Goal: Transaction & Acquisition: Purchase product/service

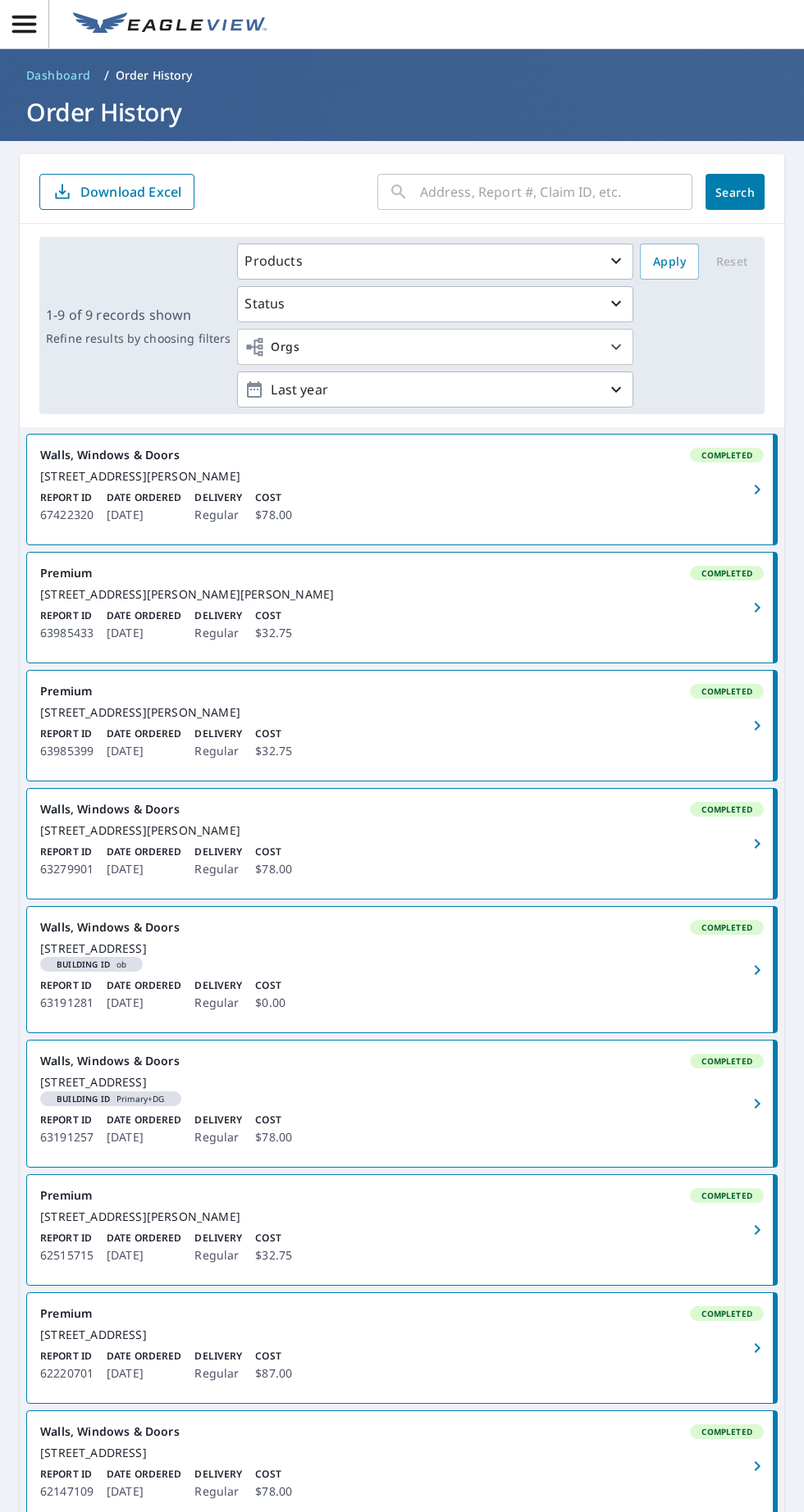
click at [492, 198] on input "text" at bounding box center [556, 191] width 273 height 46
click at [24, 26] on icon "button" at bounding box center [24, 24] width 29 height 29
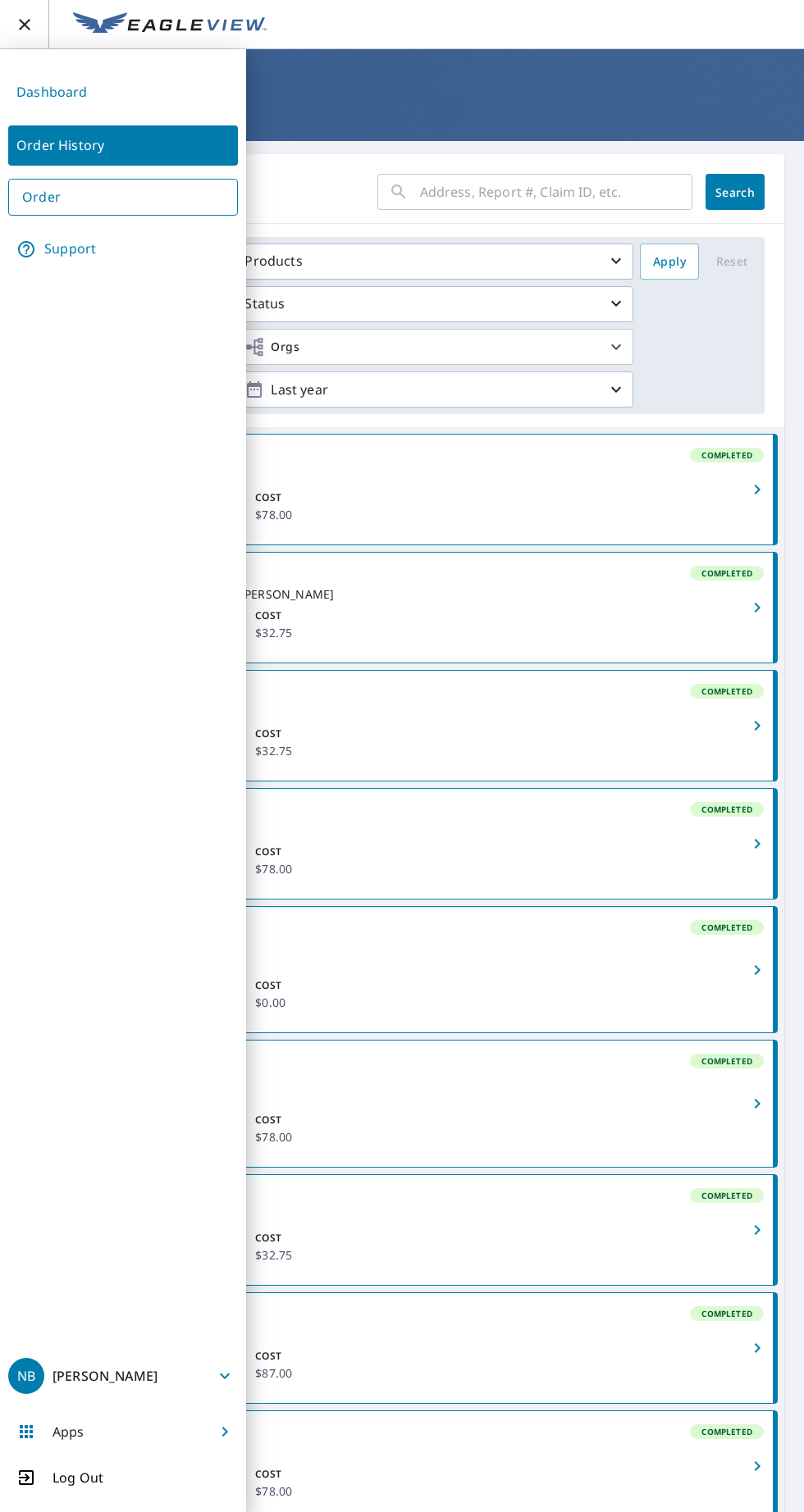
click at [64, 201] on link "Order" at bounding box center [123, 198] width 229 height 37
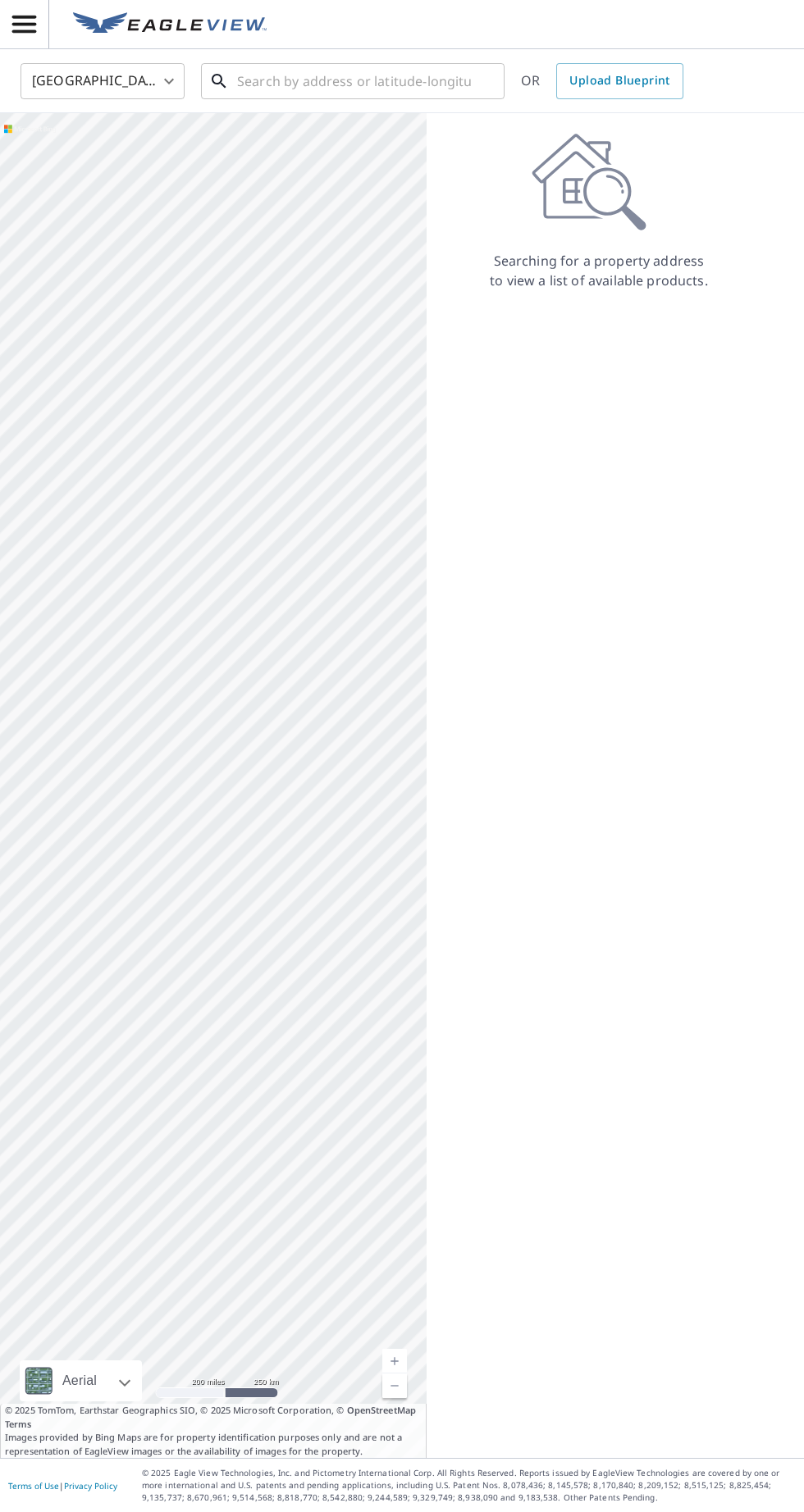
click at [347, 81] on input "text" at bounding box center [354, 81] width 234 height 46
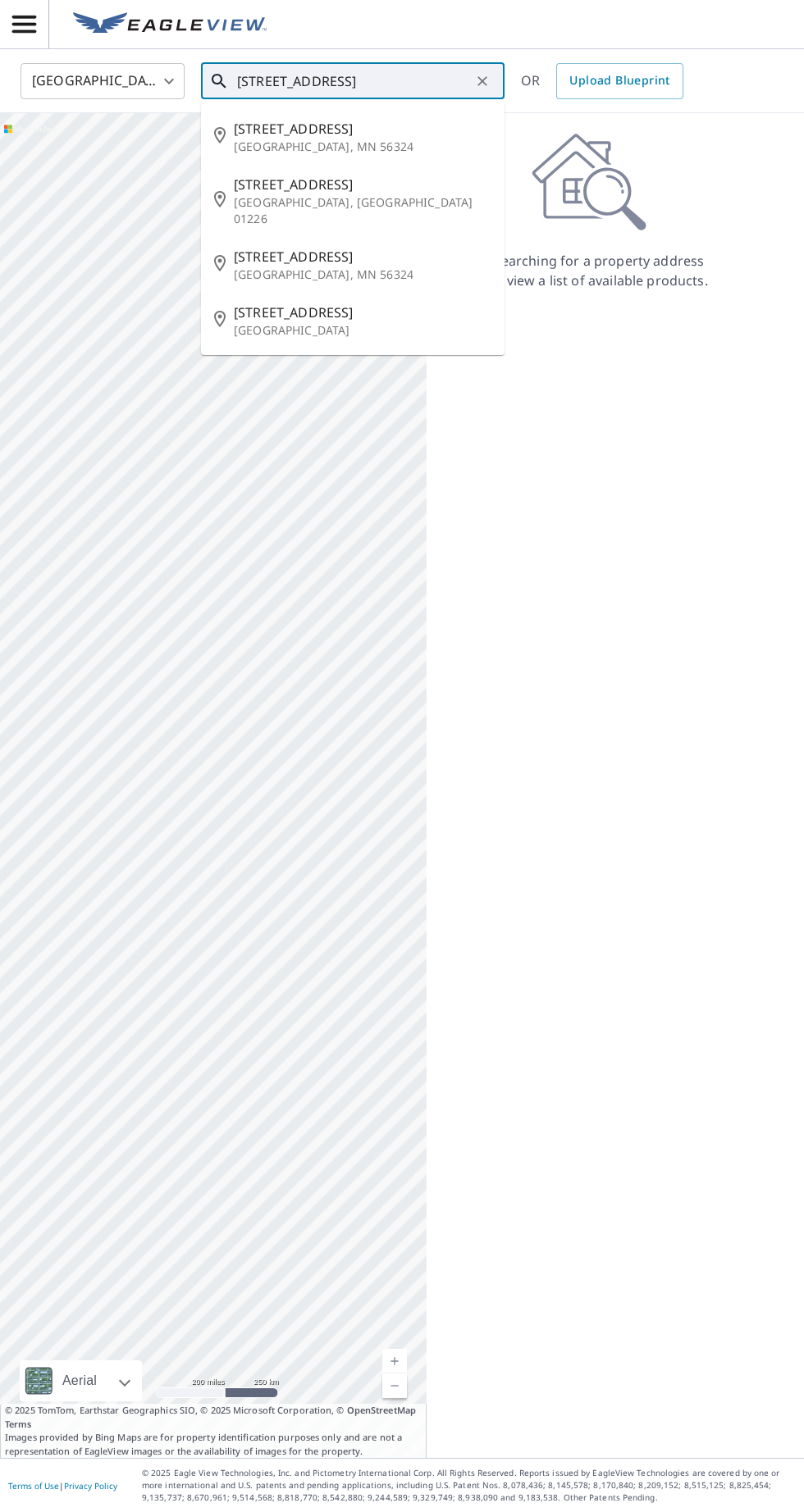
click at [290, 145] on p "[GEOGRAPHIC_DATA], MN 56324" at bounding box center [363, 146] width 258 height 17
type input "[STREET_ADDRESS][PERSON_NAME]"
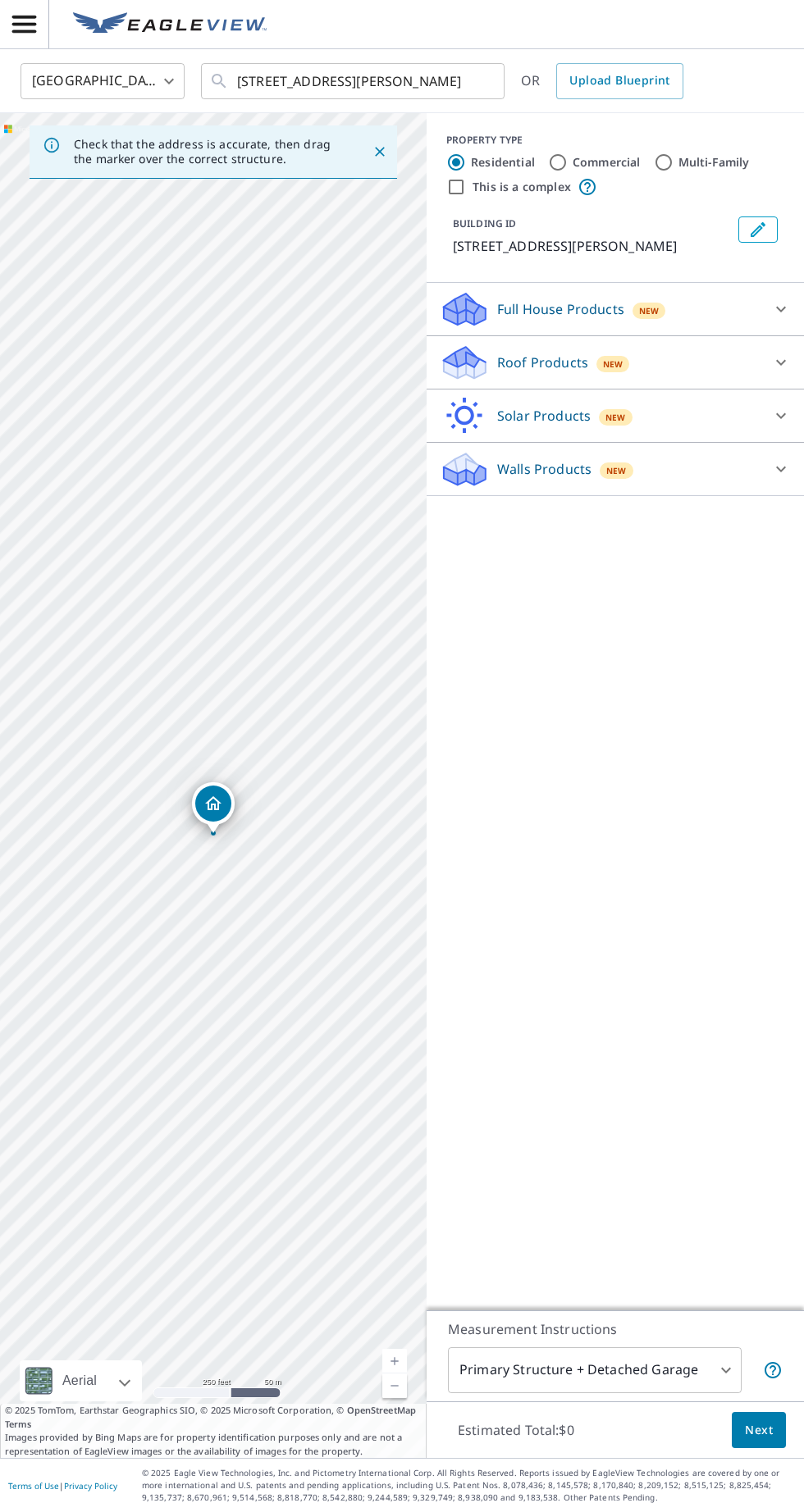
click at [781, 362] on icon at bounding box center [781, 363] width 19 height 19
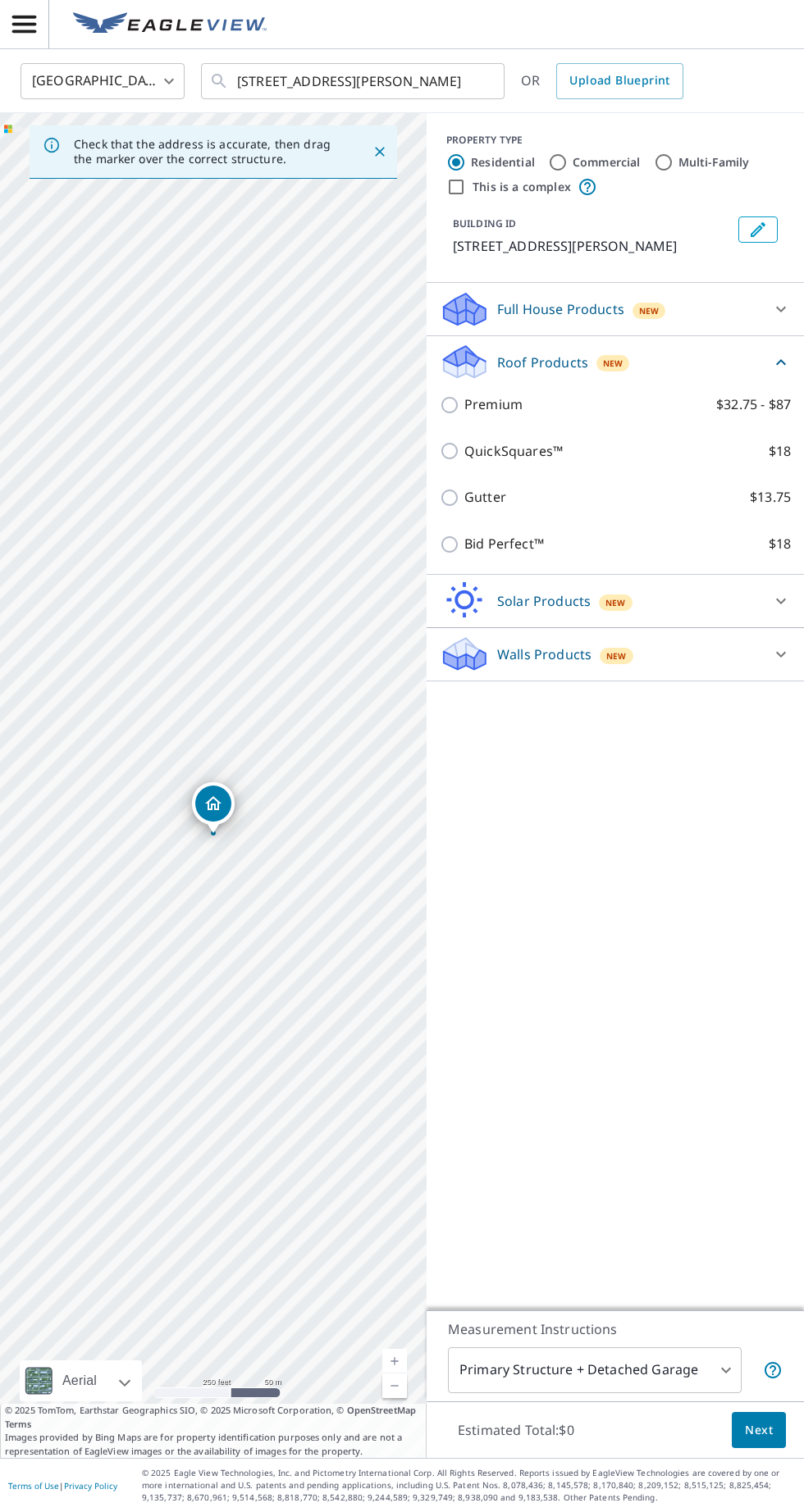
click at [495, 395] on p "Premium" at bounding box center [493, 404] width 58 height 20
click at [464, 395] on input "Premium $32.75 - $87" at bounding box center [452, 405] width 25 height 19
checkbox input "true"
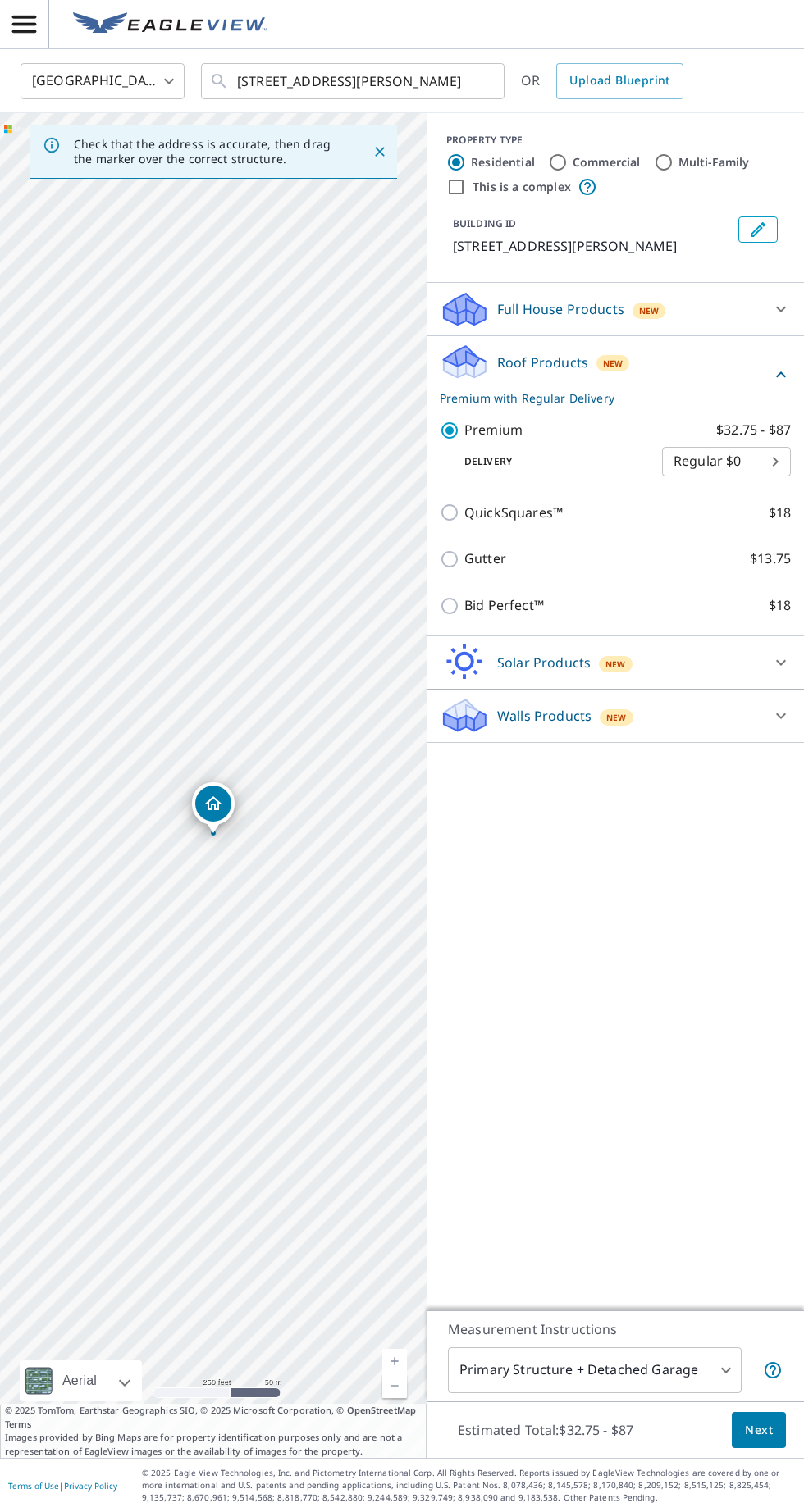
click at [725, 1471] on body "NB NB [GEOGRAPHIC_DATA] US ​ [STREET_ADDRESS][PERSON_NAME] ​ OR Upload Blueprin…" at bounding box center [402, 756] width 804 height 1512
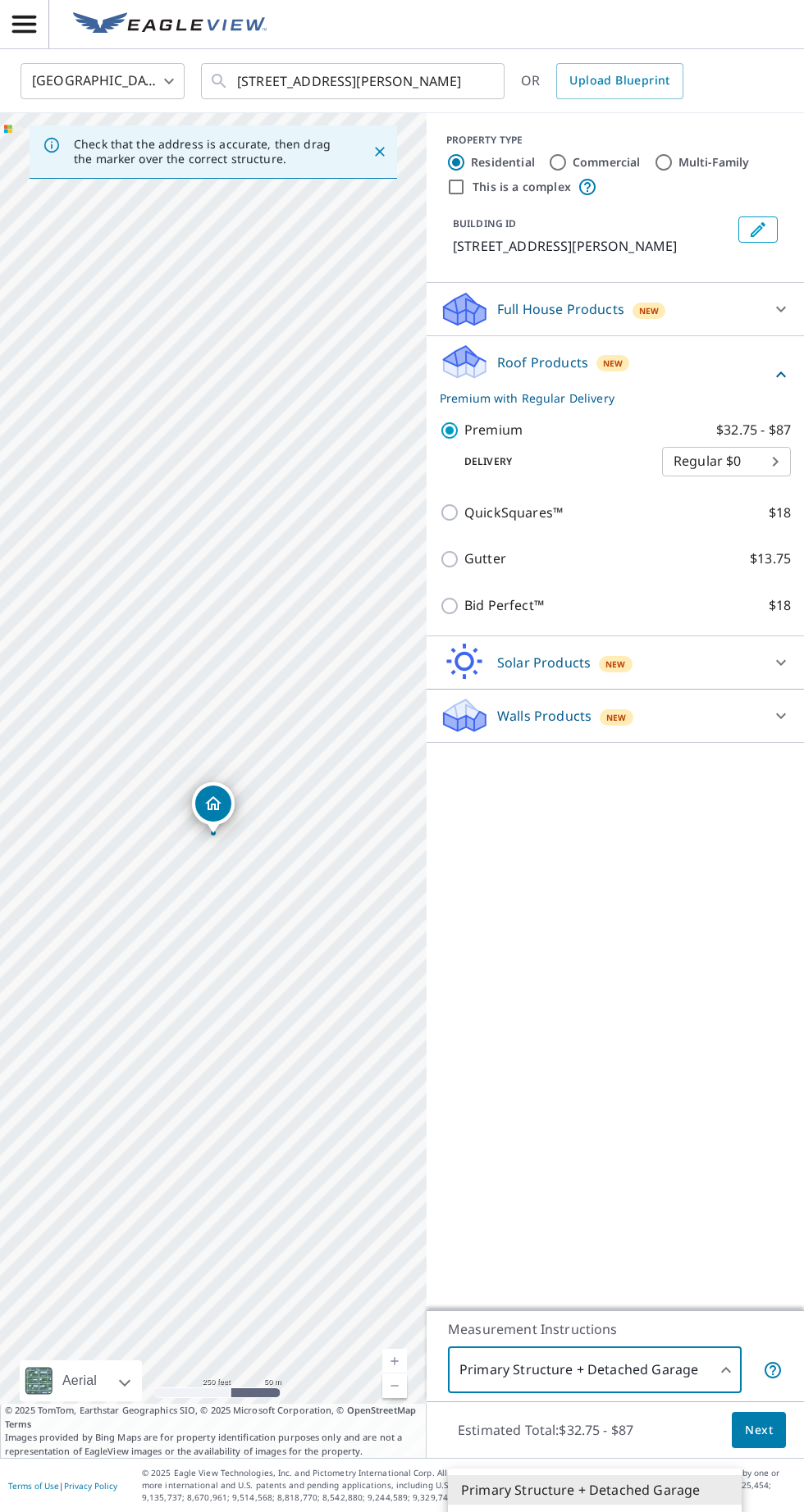
click at [716, 1186] on div at bounding box center [402, 756] width 804 height 1512
click at [707, 1470] on body "NB NB [GEOGRAPHIC_DATA] US ​ [STREET_ADDRESS][PERSON_NAME] ​ OR Upload Blueprin…" at bounding box center [402, 756] width 804 height 1512
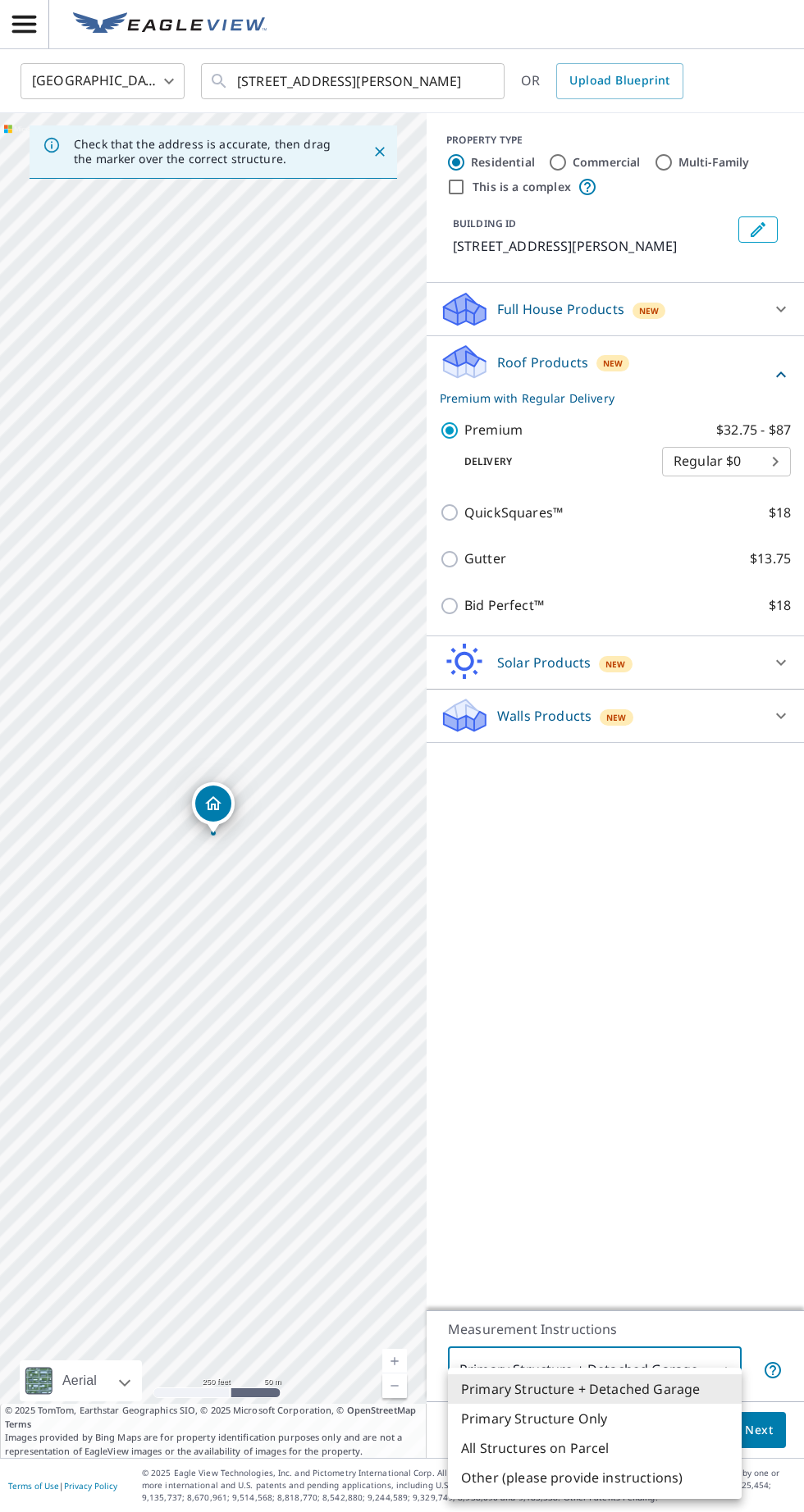
click at [725, 850] on div at bounding box center [402, 756] width 804 height 1512
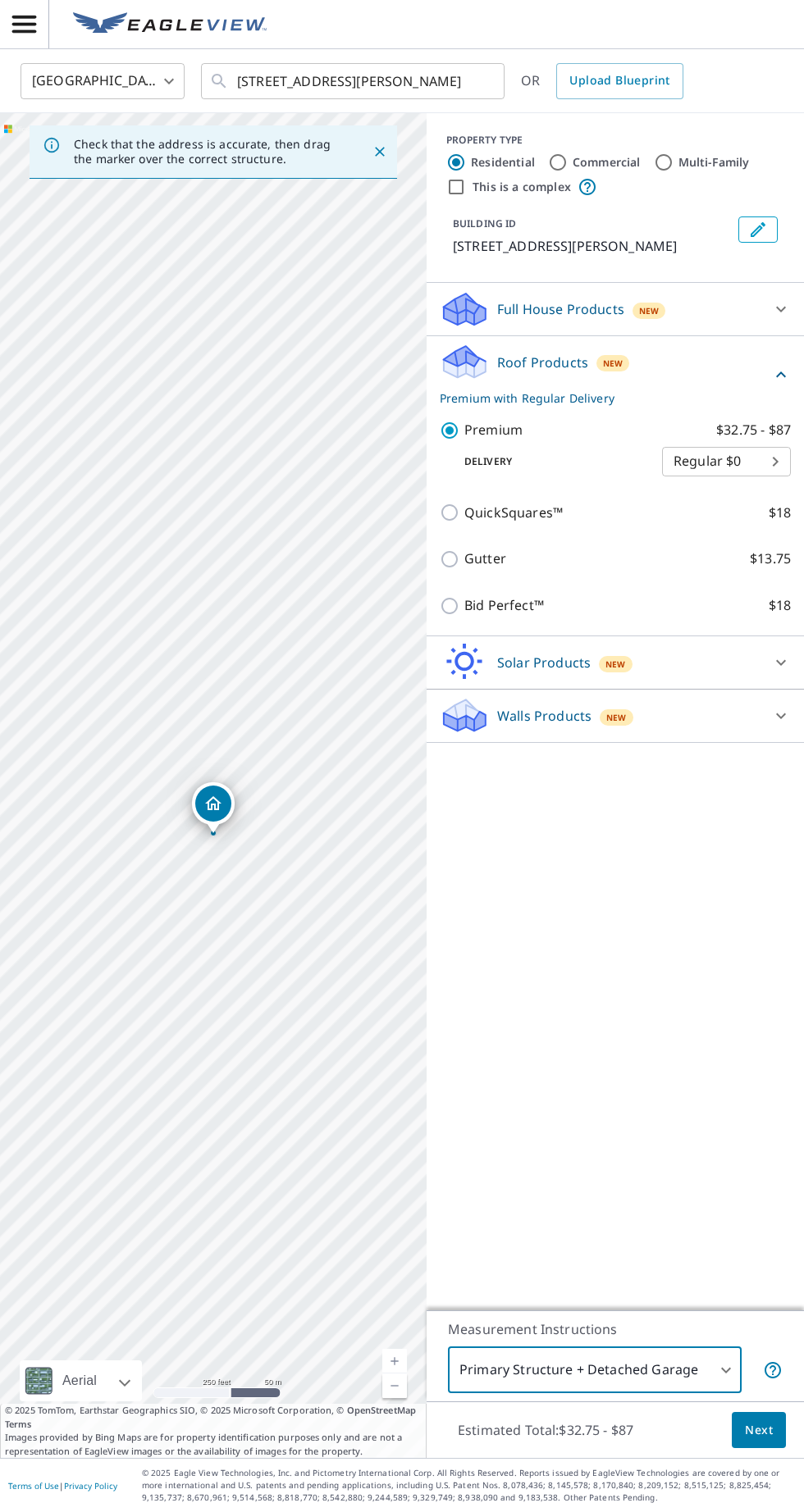
click at [768, 1441] on span "Next" at bounding box center [759, 1430] width 28 height 20
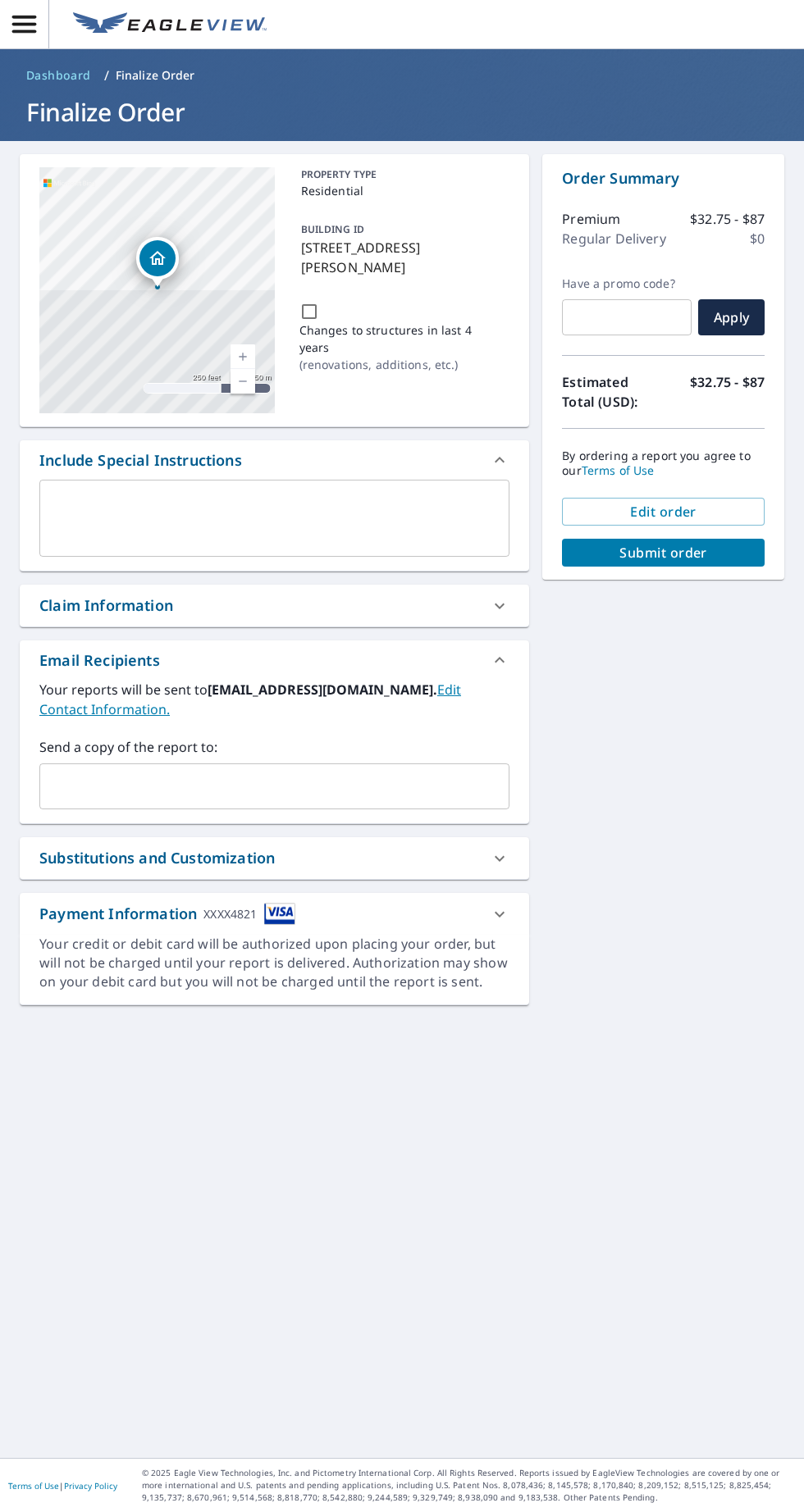
click at [365, 789] on input "text" at bounding box center [262, 786] width 431 height 31
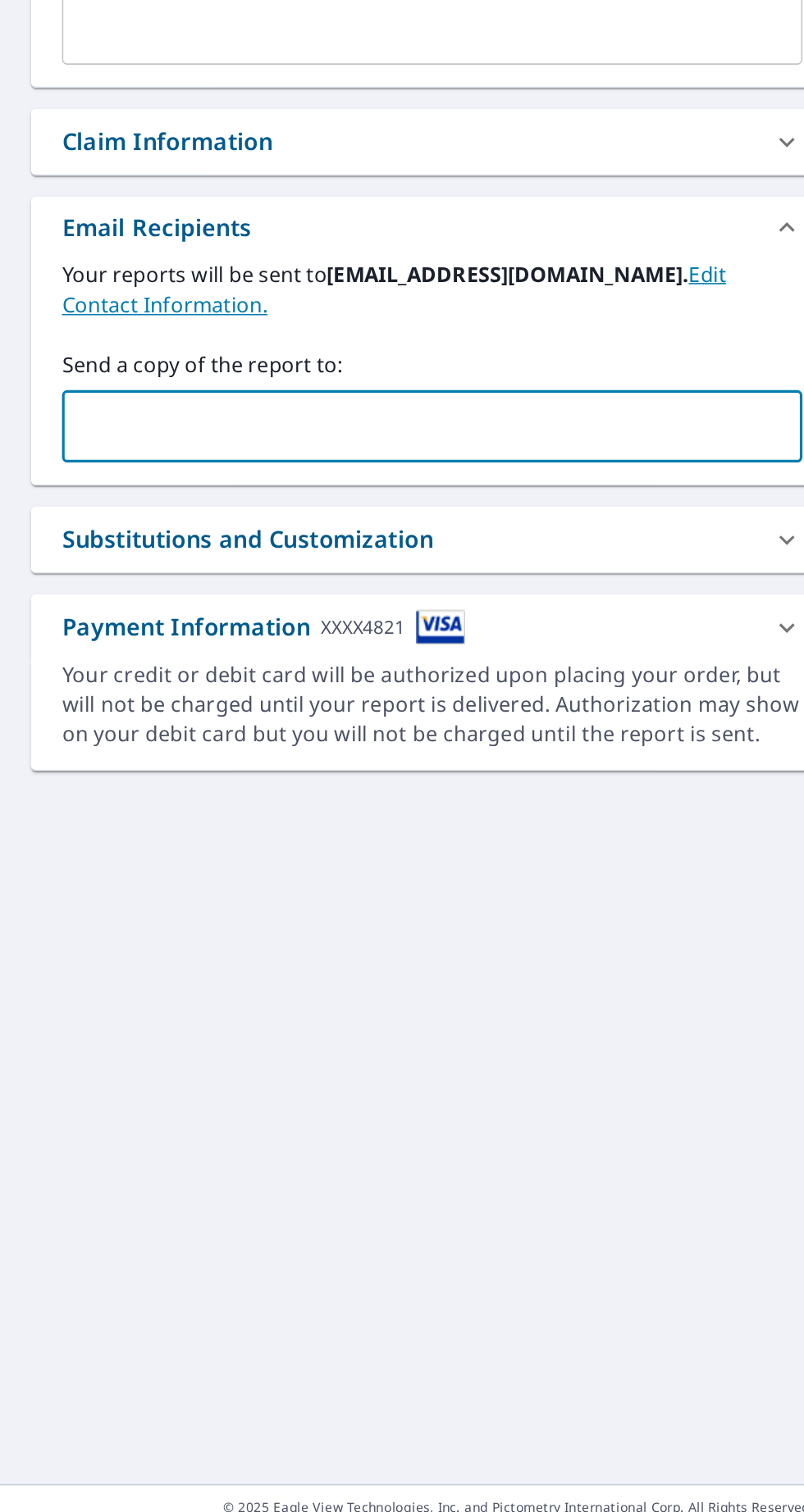
type input "[EMAIL_ADDRESS][DOMAIN_NAME]"
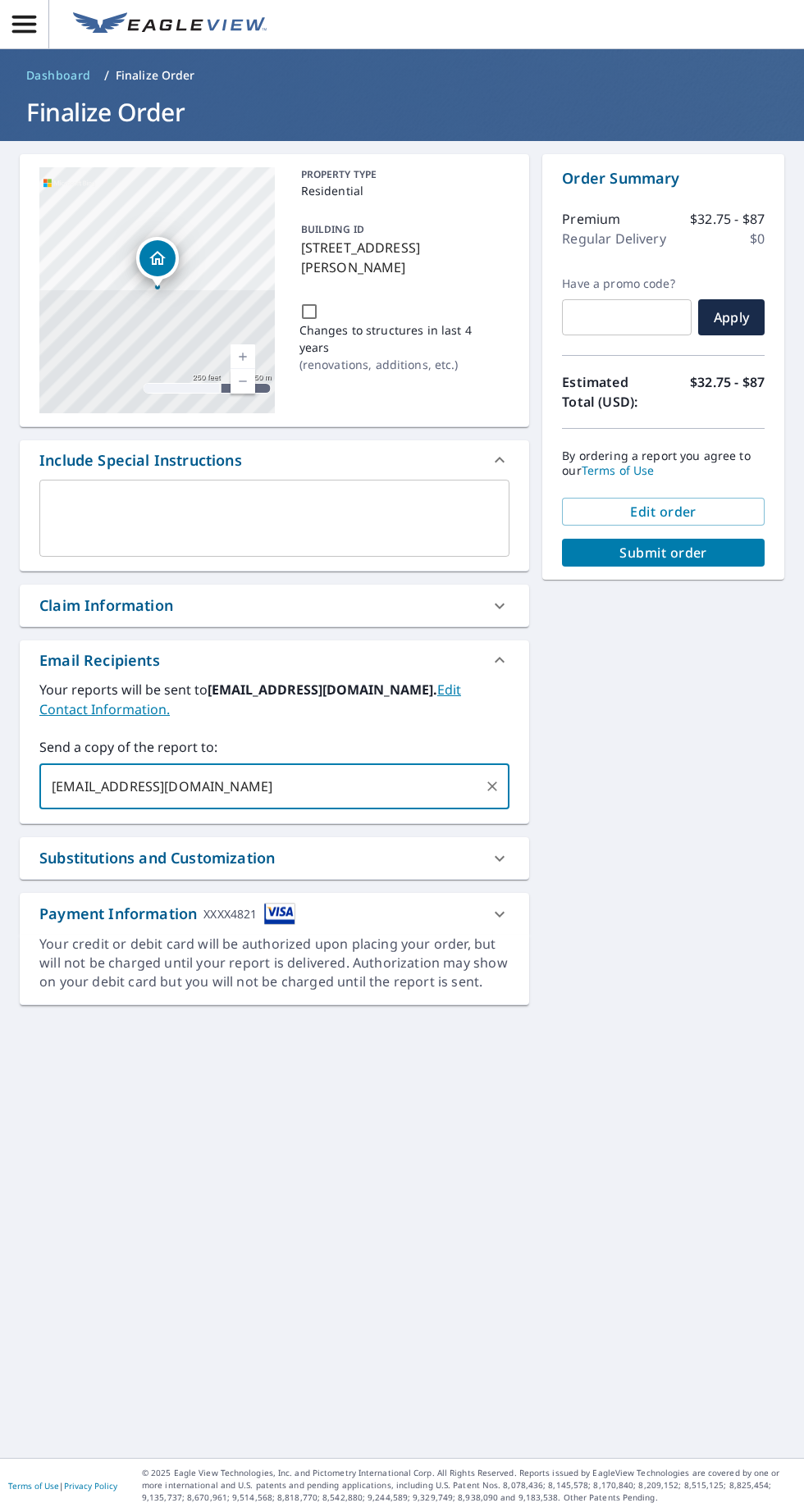
click at [719, 552] on span "Submit order" at bounding box center [664, 552] width 177 height 18
